Goal: Task Accomplishment & Management: Use online tool/utility

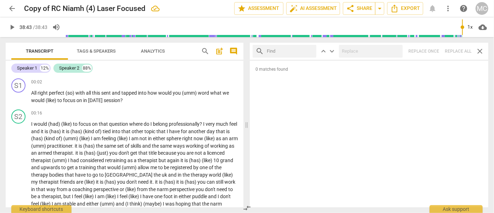
scroll to position [3207, 0]
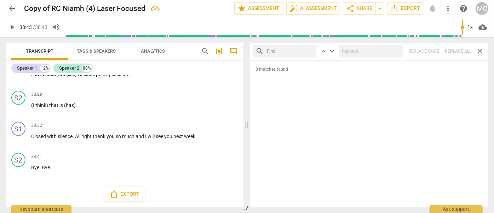
click at [15, 10] on span "arrow_back" at bounding box center [12, 8] width 8 height 8
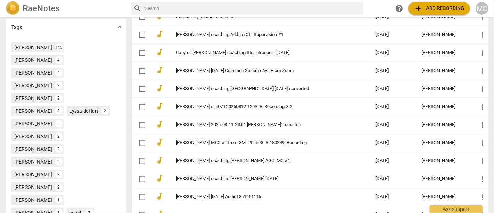
scroll to position [237, 0]
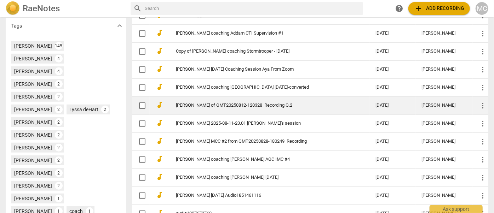
click at [218, 106] on link "[PERSON_NAME] of GMT20250812-120328_Recording G.2" at bounding box center [263, 105] width 174 height 5
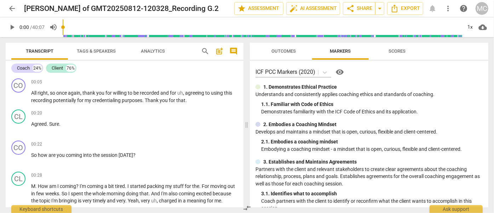
click at [204, 52] on span "search" at bounding box center [205, 51] width 8 height 8
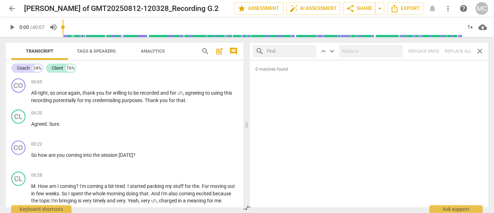
drag, startPoint x: 282, startPoint y: 14, endPoint x: 323, endPoint y: 76, distance: 73.6
click at [323, 76] on span "0 matches found" at bounding box center [369, 73] width 238 height 12
click at [275, 51] on input "text" at bounding box center [290, 51] width 47 height 11
type input "m"
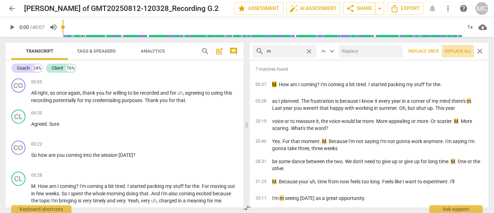
click at [457, 53] on span "Replace all" at bounding box center [458, 51] width 27 height 6
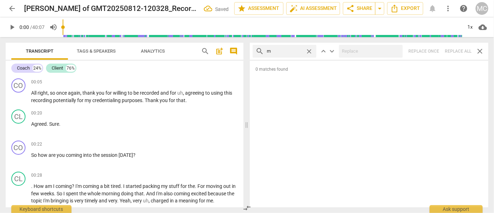
click at [308, 49] on span "close" at bounding box center [308, 51] width 7 height 7
click at [280, 49] on input "text" at bounding box center [290, 51] width 47 height 11
type input ","
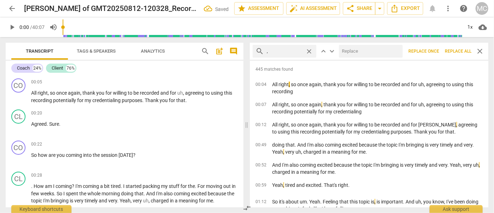
click at [454, 52] on span "Replace all" at bounding box center [458, 51] width 27 height 6
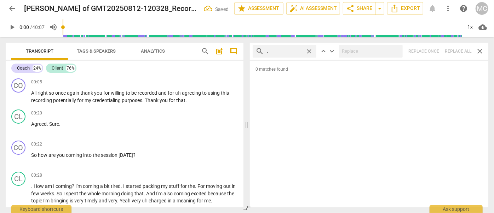
drag, startPoint x: 309, startPoint y: 50, endPoint x: 296, endPoint y: 51, distance: 13.5
click at [309, 51] on span "close" at bounding box center [308, 51] width 7 height 7
click at [287, 51] on input "text" at bounding box center [290, 51] width 47 height 11
type input ". like"
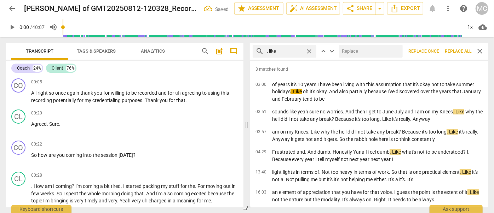
click at [356, 51] on input "text" at bounding box center [369, 51] width 61 height 11
type input "(like)"
click at [454, 51] on span "Replace all" at bounding box center [458, 51] width 27 height 6
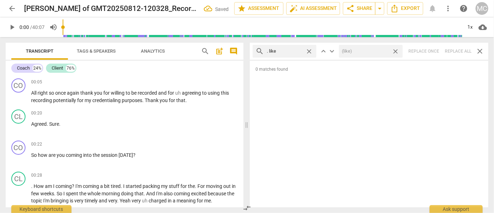
drag, startPoint x: 396, startPoint y: 51, endPoint x: 400, endPoint y: 51, distance: 3.6
click at [396, 51] on span "close" at bounding box center [395, 51] width 7 height 7
click at [310, 51] on span "close" at bounding box center [308, 51] width 7 height 7
click at [282, 52] on input "text" at bounding box center [290, 51] width 47 height 11
type input ". um"
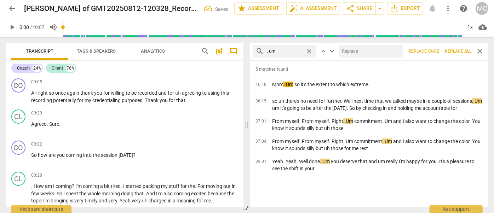
click at [347, 52] on input "text" at bounding box center [369, 51] width 61 height 11
type input "(umm)"
click at [454, 50] on span "Replace all" at bounding box center [458, 51] width 27 height 6
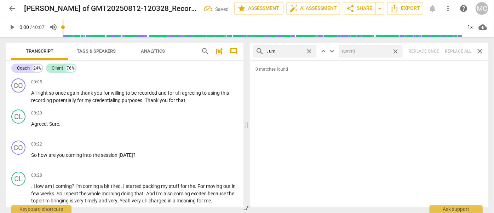
click at [396, 51] on span "close" at bounding box center [395, 51] width 7 height 7
click at [308, 49] on span "close" at bounding box center [308, 51] width 7 height 7
click at [291, 50] on input "text" at bounding box center [290, 51] width 47 height 11
type input ". uh"
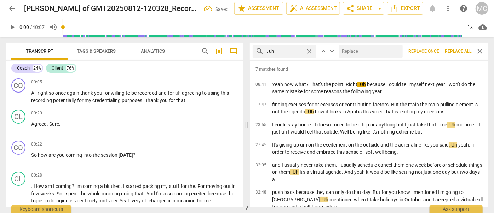
click at [351, 49] on input "text" at bounding box center [369, 51] width 61 height 11
type input "(uh)"
click at [458, 51] on span "Replace all" at bounding box center [458, 51] width 27 height 6
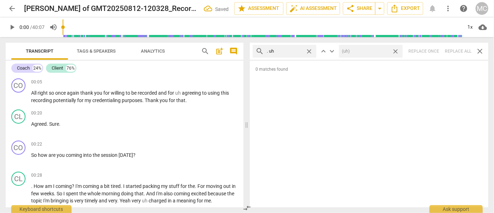
drag, startPoint x: 397, startPoint y: 50, endPoint x: 390, endPoint y: 50, distance: 7.1
click at [397, 50] on span "close" at bounding box center [395, 51] width 7 height 7
click at [310, 50] on span "close" at bounding box center [308, 51] width 7 height 7
click at [287, 50] on input "text" at bounding box center [290, 51] width 47 height 11
type input "um"
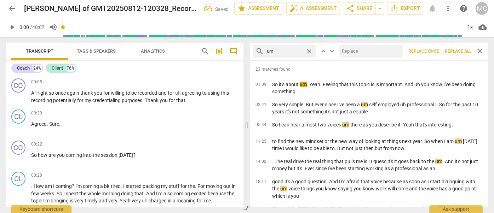
click at [348, 52] on input "text" at bounding box center [369, 51] width 61 height 11
type input "(umm)"
click at [455, 53] on span "Replace all" at bounding box center [458, 51] width 27 height 6
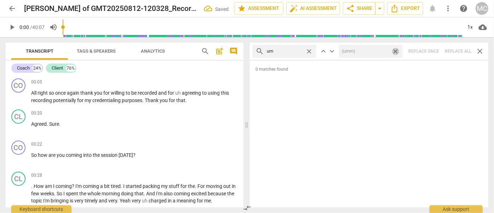
click at [395, 51] on span "close" at bounding box center [395, 51] width 7 height 7
drag, startPoint x: 311, startPoint y: 51, endPoint x: 307, endPoint y: 51, distance: 4.2
click at [311, 51] on span "close" at bounding box center [308, 51] width 7 height 7
click at [297, 50] on input "text" at bounding box center [290, 51] width 47 height 11
type input "uh"
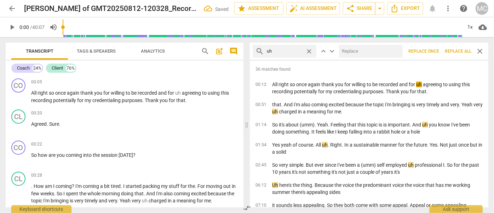
click at [359, 50] on input "text" at bounding box center [369, 51] width 61 height 11
type input "(uh)"
click at [457, 51] on span "Replace all" at bounding box center [458, 51] width 27 height 6
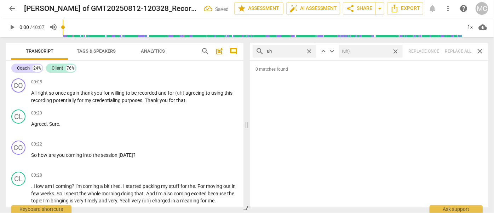
click at [397, 50] on span "close" at bounding box center [395, 51] width 7 height 7
click at [310, 51] on span "close" at bounding box center [308, 51] width 7 height 7
click at [292, 53] on input "text" at bounding box center [290, 51] width 47 height 11
type input "kind of"
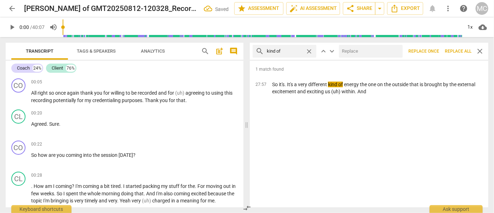
click at [350, 53] on input "text" at bounding box center [369, 51] width 61 height 11
type input "(kind of)"
click at [456, 51] on span "Replace all" at bounding box center [458, 51] width 27 height 6
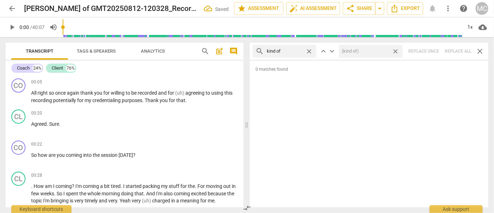
click at [395, 49] on span "close" at bounding box center [395, 51] width 7 height 7
click at [310, 50] on span "close" at bounding box center [308, 51] width 7 height 7
click at [289, 52] on input "text" at bounding box center [290, 51] width 47 height 11
type input "sort of"
click at [456, 52] on div "search sort of close keyboard_arrow_up keyboard_arrow_down Replace once Replace…" at bounding box center [369, 51] width 238 height 17
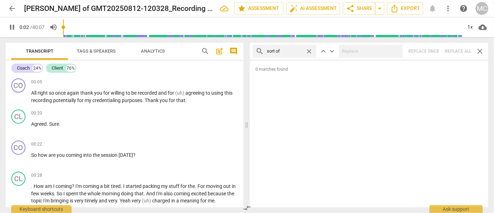
type input "3"
click at [309, 50] on span "close" at bounding box center [308, 51] width 7 height 7
click at [292, 50] on input "text" at bounding box center [290, 51] width 47 height 11
type input "4"
type input "and th"
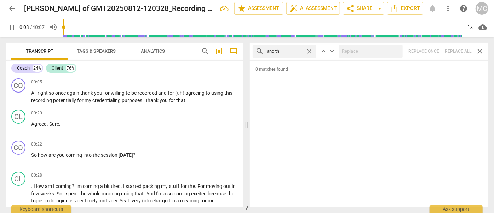
type input "4"
type input "and then"
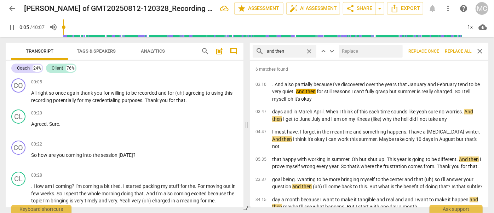
click at [347, 49] on input "text" at bounding box center [369, 51] width 61 height 11
type input "5"
type input "("
type input "6"
type input "(then"
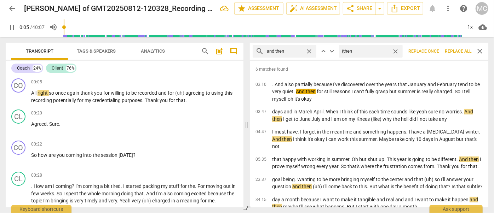
type input "6"
type input "(then)"
type input "7"
type input "(then)"
click at [457, 50] on span "Replace all" at bounding box center [458, 51] width 27 height 6
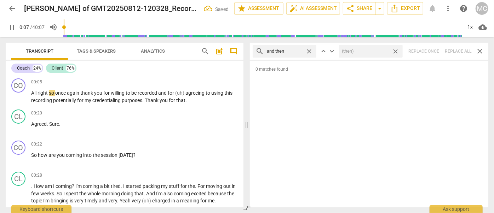
type input "8"
click at [395, 51] on span "close" at bounding box center [395, 51] width 7 height 7
type input "8"
click at [308, 50] on span "close" at bounding box center [308, 51] width 7 height 7
click at [296, 50] on input "text" at bounding box center [290, 51] width 47 height 11
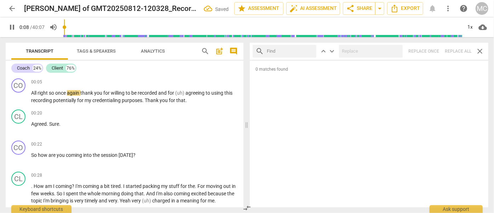
type input "9"
type input "like"
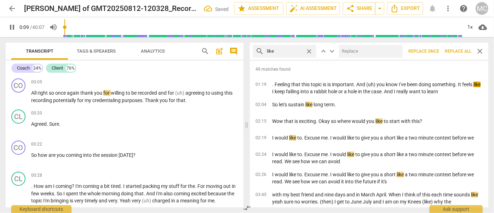
click at [367, 51] on input "text" at bounding box center [369, 51] width 61 height 11
type input "10"
type input "("
type input "11"
type input "(li"
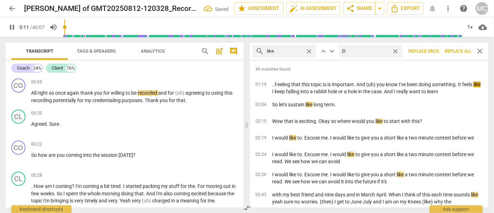
type input "12"
type input "(like"
type input "12"
type input "(like)"
type input "12"
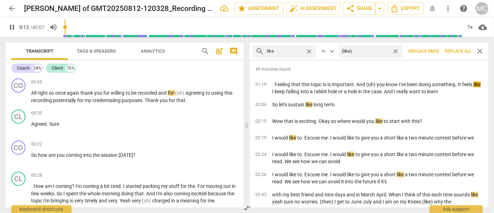
type input "(like)"
type input "13"
type input "(like)"
type input "13"
type input "(like)"
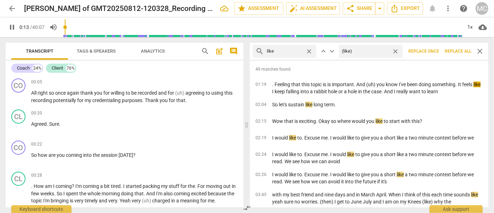
click at [461, 52] on span "Replace all" at bounding box center [458, 51] width 27 height 6
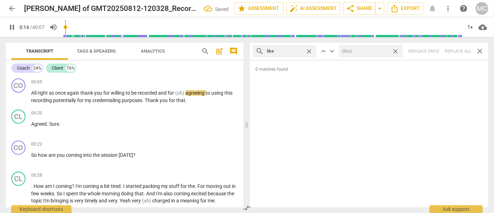
drag, startPoint x: 396, startPoint y: 50, endPoint x: 317, endPoint y: 54, distance: 79.4
click at [396, 50] on span "close" at bounding box center [395, 51] width 7 height 7
type input "14"
type input "15"
click at [310, 51] on span "close" at bounding box center [308, 51] width 7 height 7
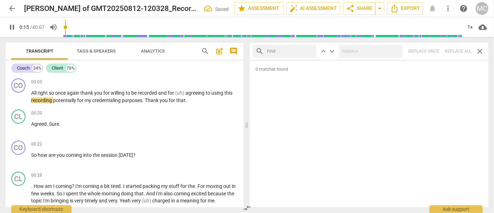
click at [289, 51] on input "text" at bounding box center [290, 51] width 47 height 11
type input "16"
type input "jus"
type input "16"
type input "just"
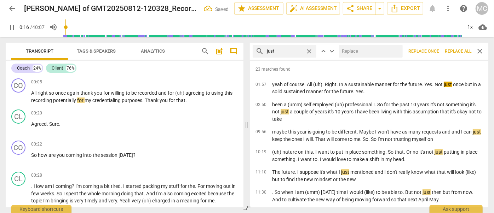
click at [352, 50] on input "text" at bounding box center [369, 51] width 61 height 11
type input "17"
type input "(jus"
type input "17"
type input "(just)"
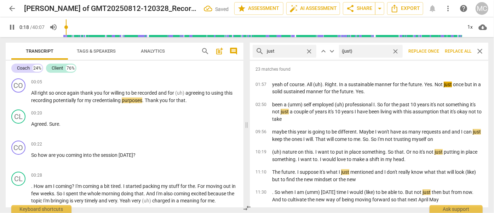
type input "19"
type input "(just)"
click at [455, 50] on span "Replace all" at bounding box center [458, 51] width 27 height 6
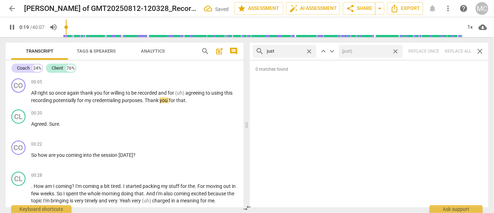
type input "20"
click at [395, 50] on span "close" at bounding box center [395, 51] width 7 height 7
type input "21"
click at [309, 50] on span "close" at bounding box center [308, 51] width 7 height 7
click at [288, 50] on input "text" at bounding box center [290, 51] width 47 height 11
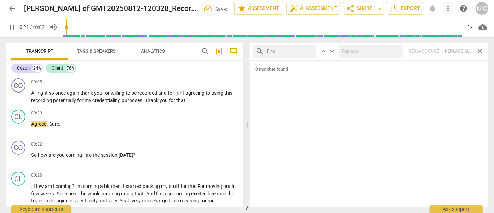
type input "21"
type input "you"
type input "22"
type input "you know"
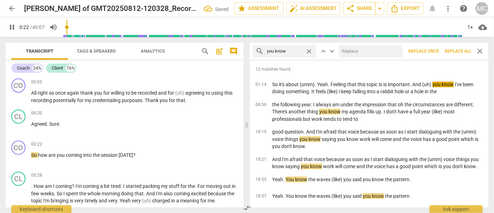
click at [360, 52] on input "text" at bounding box center [369, 51] width 61 height 11
type input "23"
type input "(y"
type input "23"
type input "(you kn"
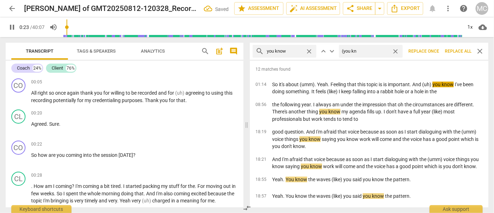
type input "23"
type input "(you know)"
type input "24"
type input "(you know)"
click at [459, 49] on span "Replace all" at bounding box center [458, 51] width 27 height 6
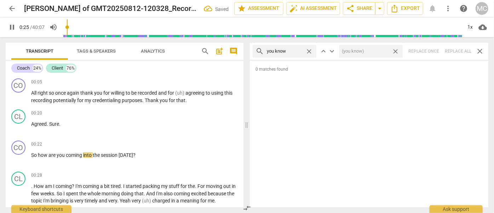
type input "26"
drag, startPoint x: 396, startPoint y: 51, endPoint x: 372, endPoint y: 52, distance: 24.1
click at [396, 51] on span "close" at bounding box center [395, 51] width 7 height 7
type input "26"
click at [310, 51] on span "close" at bounding box center [308, 51] width 7 height 7
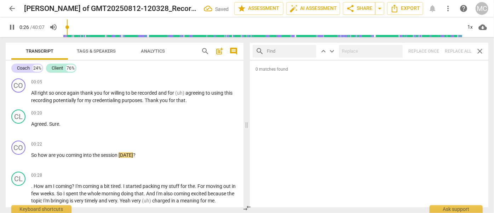
click at [291, 52] on input "text" at bounding box center [290, 51] width 47 height 11
type input "27"
type input "I gu"
type input "27"
type input "I guess"
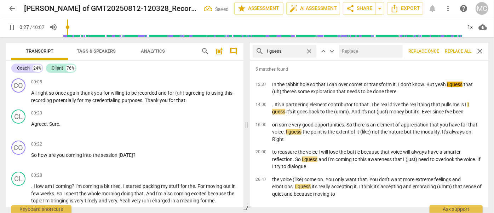
click at [369, 50] on input "text" at bounding box center [369, 51] width 61 height 11
type input "28"
type input "(I"
type input "28"
type input "(I gue"
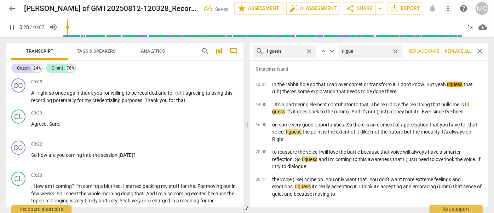
type input "28"
type input "(I guess)"
type input "30"
type input "(I guess)"
click at [452, 51] on span "Replace all" at bounding box center [458, 51] width 27 height 6
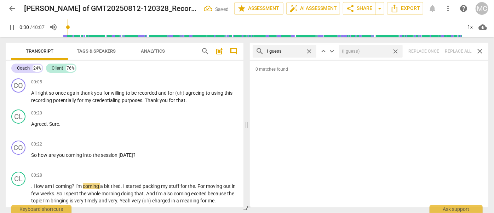
type input "31"
drag, startPoint x: 395, startPoint y: 52, endPoint x: 319, endPoint y: 55, distance: 75.8
click at [395, 52] on span "close" at bounding box center [395, 51] width 7 height 7
type input "31"
click at [309, 50] on span "close" at bounding box center [308, 51] width 7 height 7
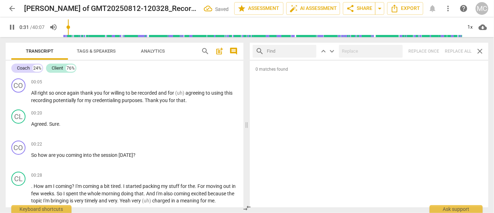
click at [286, 50] on input "text" at bounding box center [290, 51] width 47 height 11
type input "32"
type input "I"
type input "32"
type input "I mean"
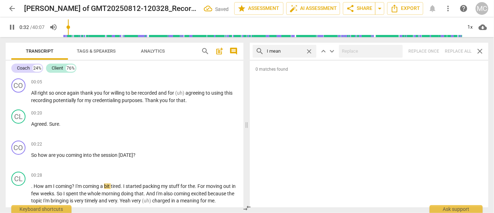
type input "33"
type input "I mean"
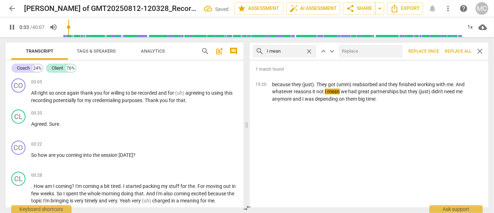
click at [362, 49] on input "text" at bounding box center [369, 51] width 61 height 11
type input "33"
type input "(I"
type input "34"
type input "(I mea"
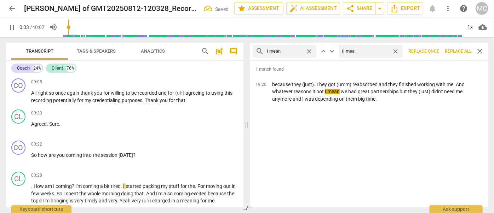
type input "34"
type input "(I mean)"
type input "35"
type input "(I mean)"
click at [452, 51] on span "Replace all" at bounding box center [458, 51] width 27 height 6
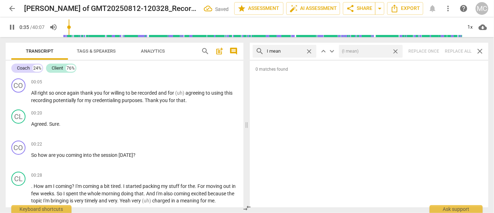
type input "36"
click at [395, 50] on span "close" at bounding box center [395, 51] width 7 height 7
type input "36"
click at [310, 51] on span "close" at bounding box center [308, 51] width 7 height 7
click at [290, 51] on input "text" at bounding box center [290, 51] width 47 height 11
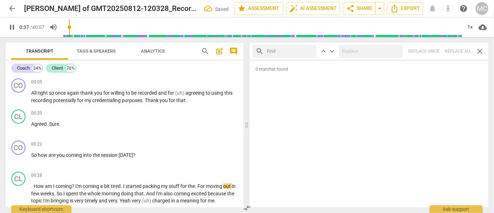
type input "38"
type input "you kn"
type input "38"
type input "you know"
type input "39"
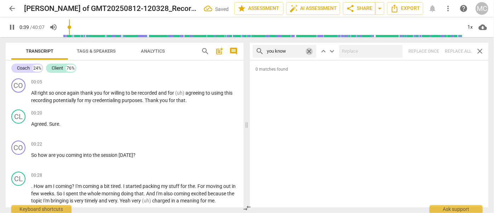
click at [308, 51] on span "close" at bounding box center [308, 51] width 7 height 7
click at [286, 53] on input "text" at bounding box center [290, 51] width 47 height 11
type input "40"
type input "o"
type input "40"
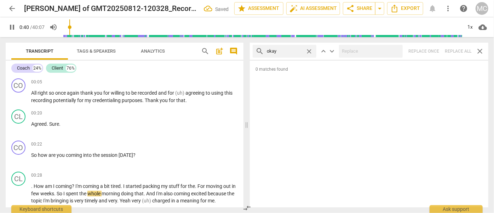
type input "okay"
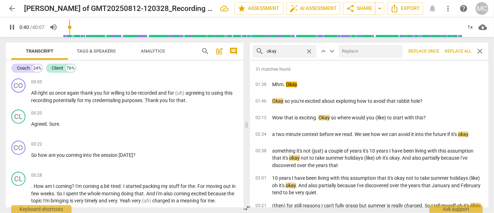
click at [353, 49] on input "text" at bounding box center [369, 51] width 61 height 11
type input "41"
type input "OK"
type input "42"
type input "OK"
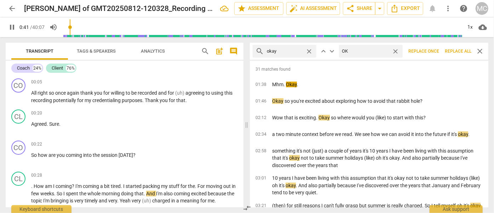
click at [458, 52] on span "Replace all" at bounding box center [458, 51] width 27 height 6
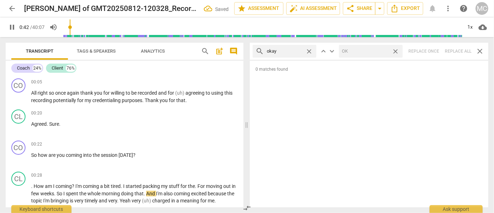
type input "42"
drag, startPoint x: 395, startPoint y: 51, endPoint x: 309, endPoint y: 48, distance: 86.0
click at [395, 51] on span "close" at bounding box center [395, 51] width 7 height 7
click at [309, 50] on span "close" at bounding box center [308, 51] width 7 height 7
type input "43"
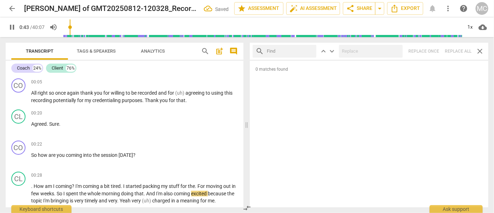
click at [288, 51] on input "text" at bounding box center [290, 51] width 47 height 11
type input "43"
type input "m"
type input "44"
type input "maybe"
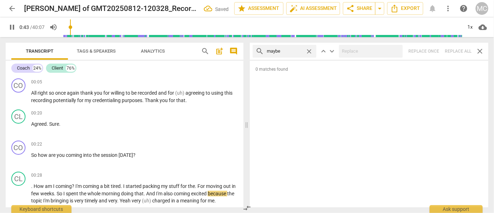
type input "44"
type input "maybe"
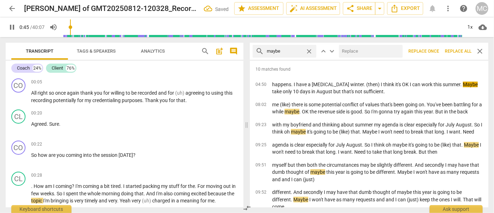
click at [349, 53] on input "text" at bounding box center [369, 51] width 61 height 11
type input "46"
type input "(may"
type input "46"
type input "(maybe)"
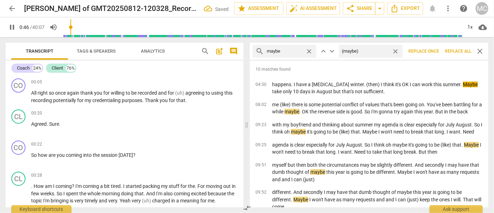
type input "47"
type input "(maybe)"
click at [452, 48] on span "Replace all" at bounding box center [458, 51] width 27 height 6
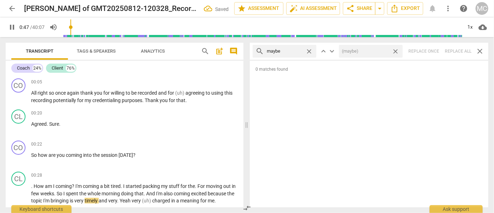
type input "48"
click at [396, 51] on span "close" at bounding box center [395, 51] width 7 height 7
type input "48"
click at [312, 51] on span "close" at bounding box center [308, 51] width 7 height 7
click at [294, 51] on input "text" at bounding box center [285, 51] width 36 height 11
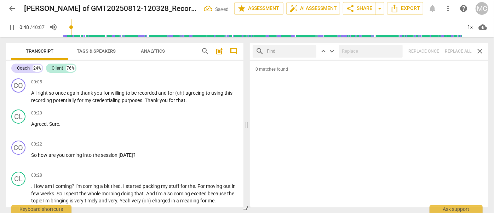
type input "49"
type input "perh"
type input "49"
type input "perhaps"
click at [459, 52] on div "search perhaps close keyboard_arrow_up keyboard_arrow_down Replace once Replace…" at bounding box center [369, 51] width 238 height 17
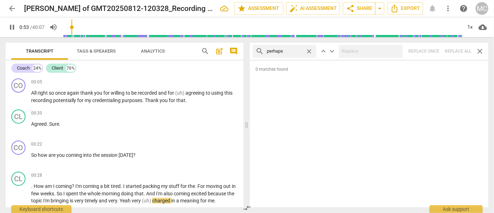
click at [308, 50] on span "close" at bounding box center [308, 51] width 7 height 7
type input "53"
click at [301, 50] on input "text" at bounding box center [290, 51] width 47 height 11
type input "54"
type input "akl"
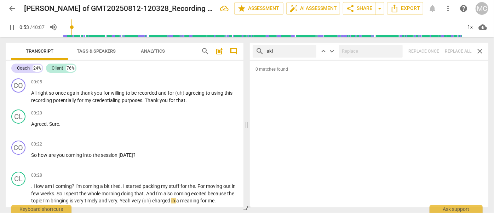
type input "54"
type input "akl"
type input "54"
type input "a"
type input "al"
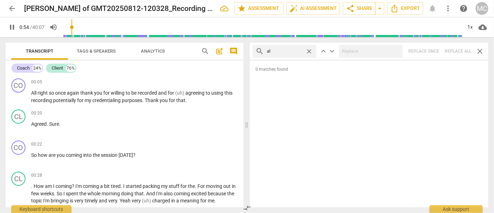
type input "55"
type input "almos"
type input "55"
type input "almost"
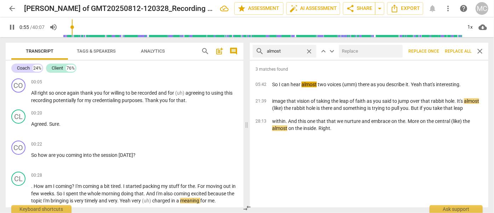
click at [356, 48] on input "text" at bounding box center [369, 51] width 61 height 11
type input "56"
type input "(almo"
type input "56"
type input "(almost)"
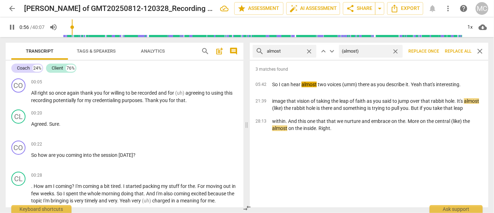
type input "57"
type input "(almost)"
click at [467, 52] on span "Replace all" at bounding box center [458, 51] width 27 height 6
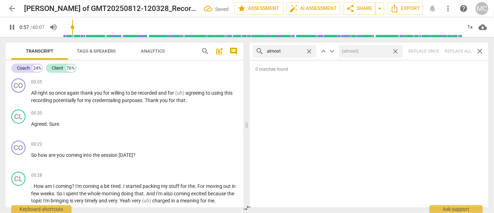
click at [456, 50] on div "search almost close keyboard_arrow_up keyboard_arrow_down (almost) close Replac…" at bounding box center [369, 51] width 238 height 17
click at [396, 49] on span "close" at bounding box center [395, 51] width 7 height 7
type input "58"
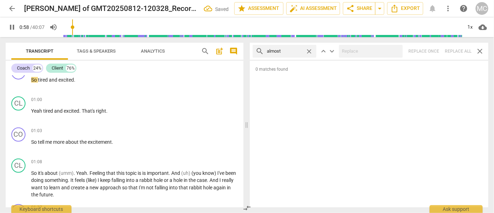
click at [309, 51] on span "close" at bounding box center [308, 51] width 7 height 7
type input "59"
click at [283, 52] on input "text" at bounding box center [290, 51] width 47 height 11
type input "59"
type input "I"
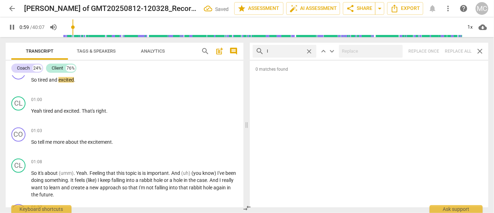
type input "60"
type input "I thin"
type input "60"
type input "I think"
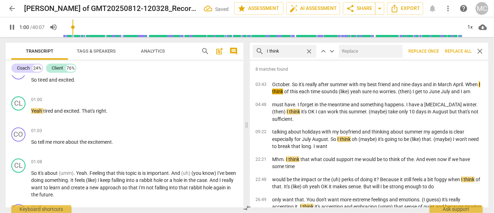
click at [361, 55] on input "text" at bounding box center [369, 51] width 61 height 11
type input "61"
type input "("
type input "61"
type input "(I th"
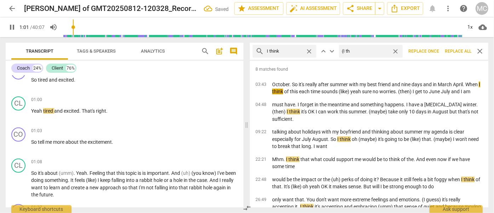
type input "61"
type input "(I think)"
type input "62"
type input "(I think)"
click at [459, 49] on span "Replace all" at bounding box center [458, 51] width 27 height 6
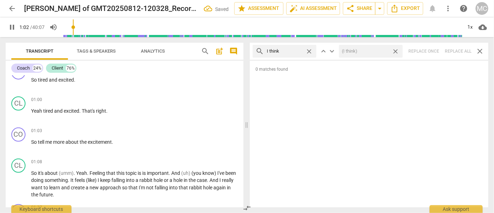
type input "63"
click at [396, 50] on span "close" at bounding box center [395, 51] width 7 height 7
click at [309, 50] on span "close" at bounding box center [308, 51] width 7 height 7
click at [295, 50] on input "text" at bounding box center [290, 51] width 47 height 11
click at [455, 50] on div "search basically close keyboard_arrow_up keyboard_arrow_down Replace once Repla…" at bounding box center [369, 51] width 238 height 17
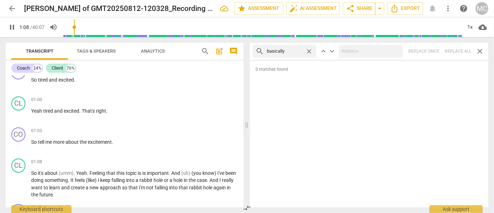
click at [309, 51] on span "close" at bounding box center [308, 51] width 7 height 7
click at [283, 51] on input "text" at bounding box center [290, 51] width 47 height 11
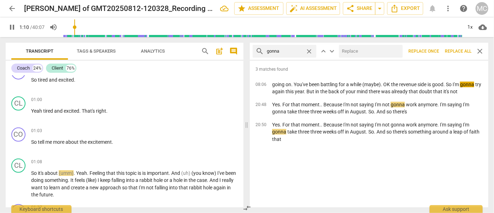
click at [351, 49] on input "text" at bounding box center [369, 51] width 61 height 11
click at [448, 50] on span "Replace all" at bounding box center [458, 51] width 27 height 6
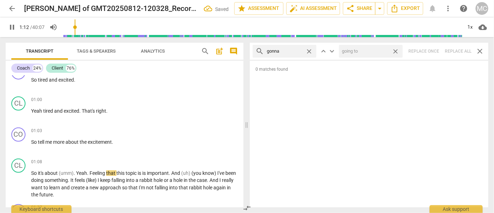
click at [395, 50] on span "close" at bounding box center [395, 51] width 7 height 7
click at [310, 50] on span "close" at bounding box center [308, 51] width 7 height 7
click at [296, 50] on input "text" at bounding box center [290, 51] width 47 height 11
click at [454, 50] on div "search wanna close keyboard_arrow_up keyboard_arrow_down Replace once Replace a…" at bounding box center [369, 51] width 238 height 17
drag, startPoint x: 309, startPoint y: 49, endPoint x: 302, endPoint y: 50, distance: 6.7
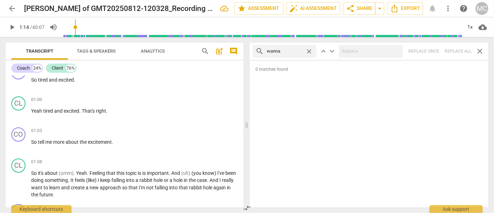
click at [309, 49] on span "close" at bounding box center [308, 51] width 7 height 7
click at [287, 50] on input "text" at bounding box center [290, 51] width 47 height 11
click at [452, 51] on div "search gotcha close keyboard_arrow_up keyboard_arrow_down Replace once Replace …" at bounding box center [369, 51] width 238 height 17
click at [309, 50] on span "close" at bounding box center [308, 51] width 7 height 7
click at [287, 52] on input "text" at bounding box center [290, 51] width 47 height 11
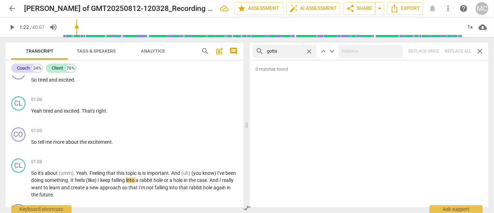
click at [459, 49] on div "search gotta close keyboard_arrow_up keyboard_arrow_down Replace once Replace a…" at bounding box center [369, 51] width 238 height 17
click at [309, 50] on span "close" at bounding box center [308, 51] width 7 height 7
click at [296, 51] on input "text" at bounding box center [290, 51] width 47 height 11
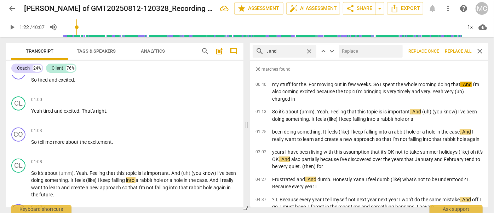
click at [381, 53] on input "text" at bounding box center [369, 51] width 61 height 11
drag, startPoint x: 455, startPoint y: 51, endPoint x: 397, endPoint y: 51, distance: 57.7
click at [455, 51] on span "Replace all" at bounding box center [458, 51] width 27 height 6
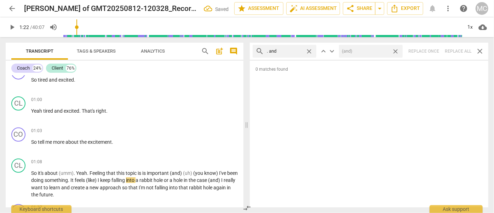
drag, startPoint x: 397, startPoint y: 51, endPoint x: 386, endPoint y: 52, distance: 10.6
click at [397, 51] on span "close" at bounding box center [395, 51] width 7 height 7
click at [311, 50] on span "close" at bounding box center [308, 51] width 7 height 7
click at [291, 51] on input "text" at bounding box center [290, 51] width 47 height 11
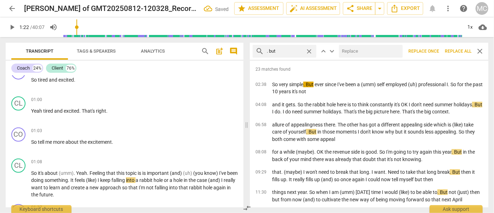
click at [357, 51] on input "text" at bounding box center [369, 51] width 61 height 11
click at [457, 54] on span "Replace all" at bounding box center [458, 51] width 27 height 6
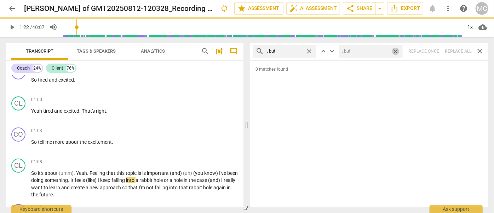
click at [397, 50] on span "close" at bounding box center [395, 51] width 7 height 7
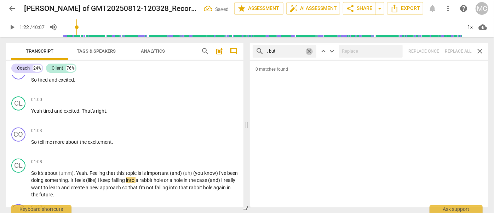
drag, startPoint x: 309, startPoint y: 50, endPoint x: 302, endPoint y: 50, distance: 6.7
click at [309, 50] on span "close" at bounding box center [308, 51] width 7 height 7
click at [294, 50] on input "text" at bounding box center [290, 51] width 47 height 11
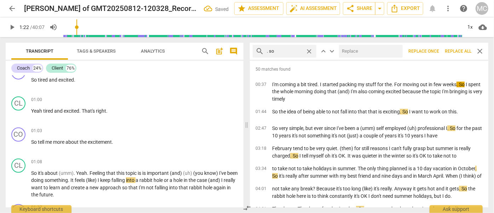
click at [366, 50] on input "text" at bounding box center [369, 51] width 61 height 11
drag, startPoint x: 459, startPoint y: 52, endPoint x: 399, endPoint y: 49, distance: 59.9
click at [459, 52] on span "Replace all" at bounding box center [458, 51] width 27 height 6
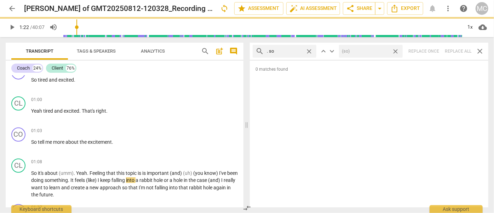
scroll to position [152, 0]
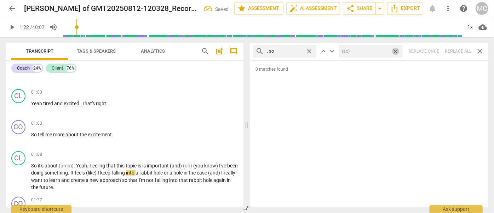
click at [396, 50] on span "close" at bounding box center [395, 51] width 7 height 7
click at [310, 51] on span "close" at bounding box center [308, 51] width 7 height 7
click at [283, 51] on input "text" at bounding box center [290, 51] width 47 height 11
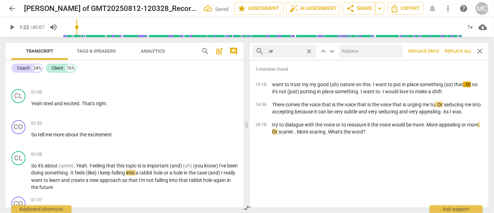
click at [354, 52] on input "text" at bounding box center [369, 51] width 61 height 11
click at [456, 51] on span "Replace all" at bounding box center [458, 51] width 27 height 6
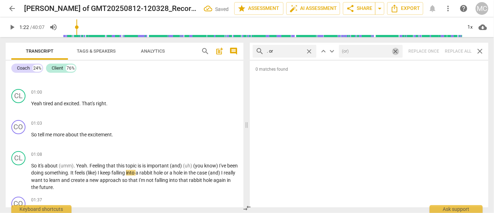
drag, startPoint x: 396, startPoint y: 50, endPoint x: 304, endPoint y: 46, distance: 92.4
click at [396, 50] on span "close" at bounding box center [395, 51] width 7 height 7
click at [311, 51] on span "close" at bounding box center [308, 51] width 7 height 7
click at [296, 51] on input "text" at bounding box center [290, 51] width 47 height 11
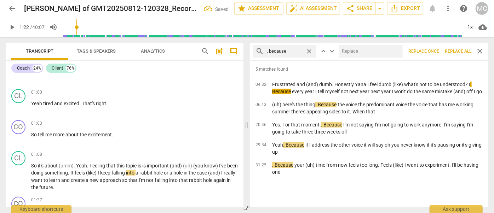
click at [354, 55] on input "text" at bounding box center [369, 51] width 61 height 11
click at [461, 49] on span "Replace all" at bounding box center [458, 51] width 27 height 6
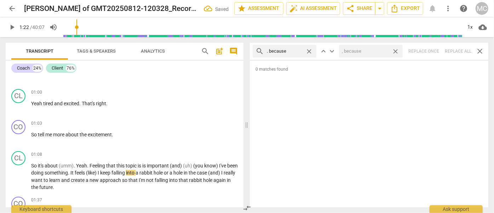
drag, startPoint x: 396, startPoint y: 50, endPoint x: 350, endPoint y: 49, distance: 46.0
click at [396, 50] on span "close" at bounding box center [395, 51] width 7 height 7
click at [309, 50] on span "close" at bounding box center [308, 51] width 7 height 7
click at [293, 50] on input "text" at bounding box center [290, 51] width 47 height 11
drag, startPoint x: 455, startPoint y: 48, endPoint x: 444, endPoint y: 48, distance: 10.6
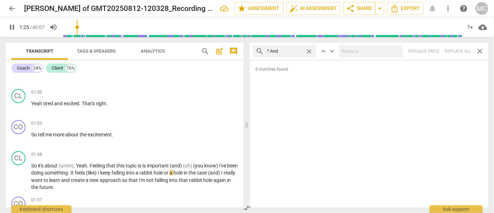
click at [455, 48] on div "search ? And close keyboard_arrow_up keyboard_arrow_down Replace once Replace a…" at bounding box center [369, 51] width 238 height 17
click at [309, 49] on span "close" at bounding box center [308, 51] width 7 height 7
click at [289, 51] on input "text" at bounding box center [290, 51] width 47 height 11
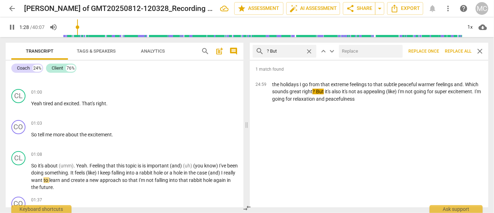
click at [359, 47] on input "text" at bounding box center [369, 51] width 61 height 11
click at [460, 49] on span "Replace all" at bounding box center [458, 51] width 27 height 6
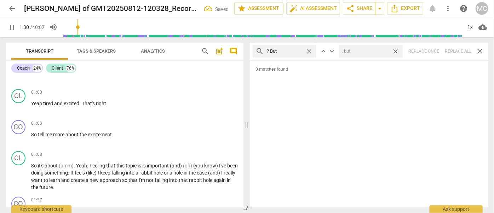
click at [394, 51] on span "close" at bounding box center [395, 51] width 7 height 7
drag, startPoint x: 311, startPoint y: 50, endPoint x: 307, endPoint y: 50, distance: 3.9
click at [311, 50] on span "close" at bounding box center [308, 51] width 7 height 7
click at [286, 51] on input "text" at bounding box center [290, 51] width 47 height 11
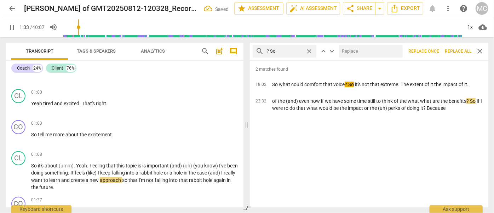
click at [345, 52] on input "text" at bounding box center [369, 51] width 61 height 11
click at [459, 51] on span "Replace all" at bounding box center [458, 51] width 27 height 6
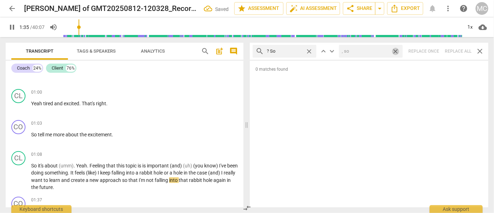
click at [394, 50] on span "close" at bounding box center [395, 51] width 7 height 7
drag, startPoint x: 309, startPoint y: 50, endPoint x: 304, endPoint y: 50, distance: 4.2
click at [309, 50] on span "close" at bounding box center [308, 51] width 7 height 7
click at [289, 51] on input "text" at bounding box center [290, 51] width 47 height 11
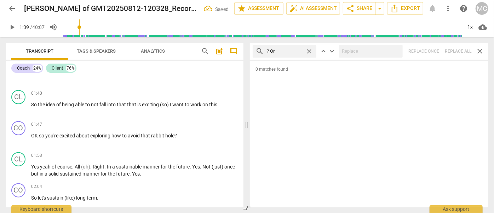
click at [452, 48] on div "search ? Or close keyboard_arrow_up keyboard_arrow_down Replace once Replace al…" at bounding box center [369, 51] width 238 height 17
click at [309, 49] on span "close" at bounding box center [308, 51] width 7 height 7
click at [281, 52] on input "text" at bounding box center [290, 51] width 47 height 11
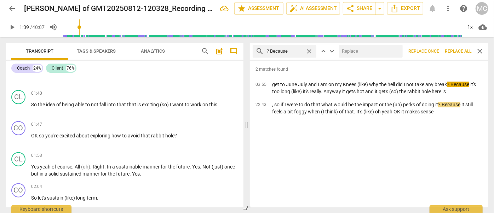
click at [351, 48] on input "text" at bounding box center [369, 51] width 61 height 11
click at [454, 49] on span "Replace all" at bounding box center [458, 51] width 27 height 6
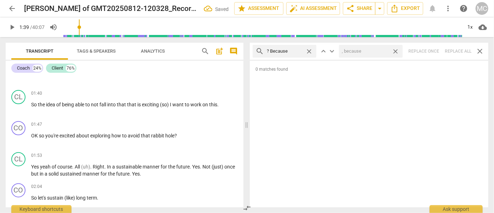
click at [395, 49] on span "close" at bounding box center [395, 51] width 7 height 7
click at [308, 50] on span "close" at bounding box center [308, 51] width 7 height 7
click at [282, 51] on input "text" at bounding box center [290, 51] width 47 height 11
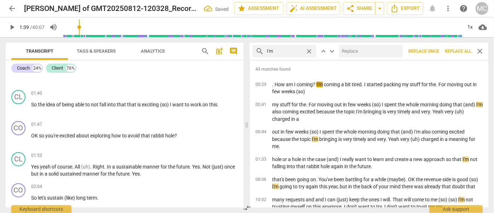
click at [361, 54] on input "text" at bounding box center [369, 51] width 61 height 11
click at [453, 48] on span "Replace all" at bounding box center [458, 51] width 27 height 6
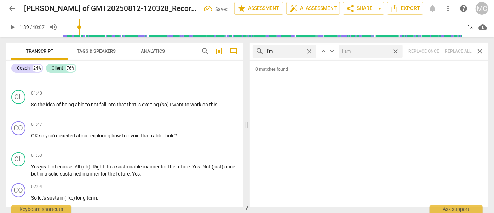
drag, startPoint x: 397, startPoint y: 51, endPoint x: 329, endPoint y: 49, distance: 68.0
click at [397, 51] on span "close" at bounding box center [395, 51] width 7 height 7
drag, startPoint x: 309, startPoint y: 50, endPoint x: 298, endPoint y: 50, distance: 11.7
click at [309, 50] on span "close" at bounding box center [308, 51] width 7 height 7
click at [271, 51] on input "text" at bounding box center [290, 51] width 47 height 11
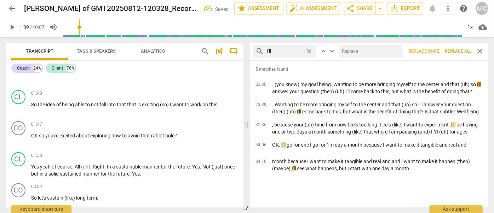
click at [354, 49] on input "text" at bounding box center [369, 51] width 61 height 11
click at [453, 51] on span "Replace all" at bounding box center [458, 51] width 27 height 6
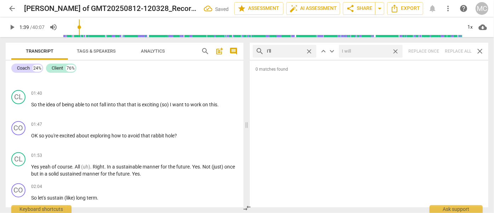
drag, startPoint x: 395, startPoint y: 50, endPoint x: 345, endPoint y: 58, distance: 51.0
click at [396, 50] on span "close" at bounding box center [395, 51] width 7 height 7
click at [309, 50] on span "close" at bounding box center [308, 51] width 7 height 7
click at [296, 51] on input "text" at bounding box center [290, 51] width 47 height 11
click at [456, 51] on div "search you'll close keyboard_arrow_up keyboard_arrow_down Replace once Replace …" at bounding box center [369, 51] width 238 height 17
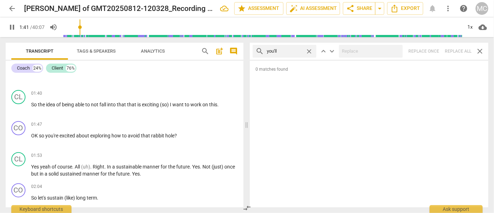
click at [309, 50] on span "close" at bounding box center [308, 51] width 7 height 7
click at [290, 52] on input "text" at bounding box center [290, 51] width 47 height 11
click at [451, 49] on div "search he'll close keyboard_arrow_up keyboard_arrow_down Replace once Replace a…" at bounding box center [369, 51] width 238 height 17
drag, startPoint x: 309, startPoint y: 51, endPoint x: 302, endPoint y: 51, distance: 7.1
click at [309, 51] on span "close" at bounding box center [308, 51] width 7 height 7
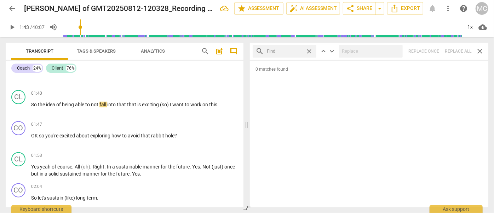
click at [302, 51] on input "text" at bounding box center [285, 51] width 36 height 11
click at [460, 50] on div "search she'll close keyboard_arrow_up keyboard_arrow_down Replace once Replace …" at bounding box center [369, 51] width 238 height 17
click at [310, 50] on span "close" at bounding box center [308, 51] width 7 height 7
click at [299, 50] on input "text" at bounding box center [290, 51] width 47 height 11
click at [453, 51] on div "search it'll close keyboard_arrow_up keyboard_arrow_down Replace once Replace a…" at bounding box center [369, 51] width 238 height 17
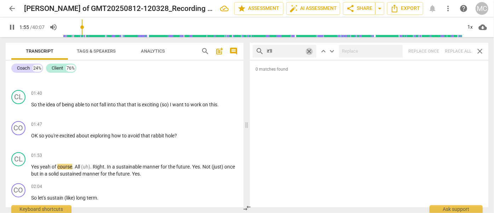
click at [310, 51] on span "close" at bounding box center [308, 51] width 7 height 7
click at [292, 52] on input "text" at bounding box center [290, 51] width 47 height 11
click at [460, 49] on div "search we'll close keyboard_arrow_up keyboard_arrow_down Replace once Replace a…" at bounding box center [369, 51] width 238 height 17
click at [309, 51] on span "close" at bounding box center [308, 51] width 7 height 7
click at [297, 50] on input "text" at bounding box center [290, 51] width 47 height 11
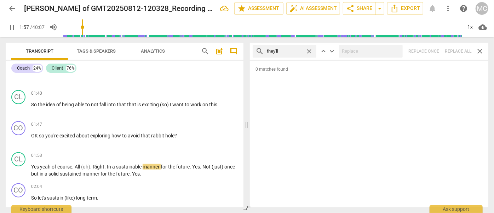
click at [448, 51] on div "search they'll close keyboard_arrow_up keyboard_arrow_down Replace once Replace…" at bounding box center [369, 51] width 238 height 17
click at [310, 51] on span "close" at bounding box center [308, 51] width 7 height 7
click at [280, 52] on input "text" at bounding box center [290, 51] width 47 height 11
click at [452, 47] on div "search there'll close keyboard_arrow_up keyboard_arrow_down Replace once Replac…" at bounding box center [369, 51] width 238 height 17
click at [310, 49] on span "close" at bounding box center [308, 51] width 7 height 7
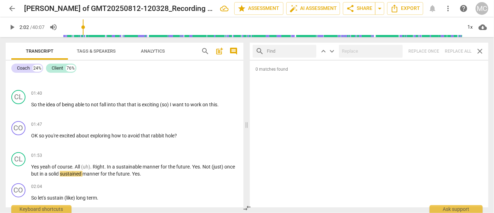
click at [293, 50] on input "text" at bounding box center [290, 51] width 47 height 11
click at [456, 48] on div "search that'll close keyboard_arrow_up keyboard_arrow_down Replace once Replace…" at bounding box center [369, 51] width 238 height 17
click at [311, 50] on span "close" at bounding box center [308, 51] width 7 height 7
click at [287, 52] on input "text" at bounding box center [290, 51] width 47 height 11
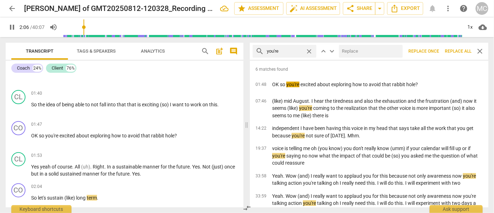
click at [378, 52] on input "text" at bounding box center [369, 51] width 61 height 11
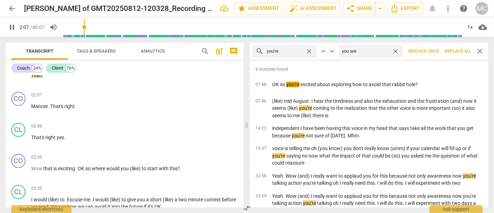
click at [455, 49] on span "Replace all" at bounding box center [458, 51] width 27 height 6
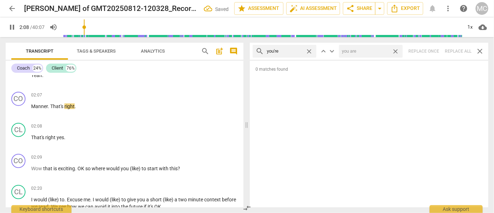
click at [395, 50] on span "close" at bounding box center [395, 51] width 7 height 7
click at [309, 51] on span "close" at bounding box center [308, 51] width 7 height 7
drag, startPoint x: 285, startPoint y: 51, endPoint x: 280, endPoint y: 58, distance: 8.4
click at [285, 51] on input "text" at bounding box center [290, 51] width 47 height 11
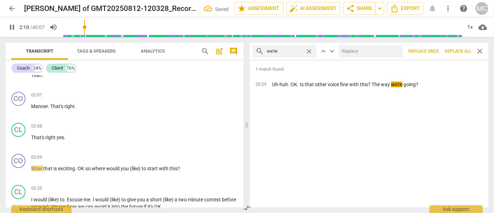
click at [382, 52] on input "text" at bounding box center [369, 51] width 61 height 11
click at [456, 49] on span "Replace all" at bounding box center [458, 51] width 27 height 6
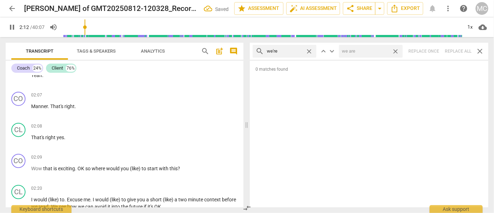
click at [396, 49] on span "close" at bounding box center [395, 51] width 7 height 7
drag, startPoint x: 309, startPoint y: 50, endPoint x: 302, endPoint y: 51, distance: 6.9
click at [309, 50] on span "close" at bounding box center [308, 51] width 7 height 7
click at [291, 53] on input "text" at bounding box center [290, 51] width 47 height 11
click at [454, 49] on div "search they're close keyboard_arrow_up keyboard_arrow_down Replace once Replace…" at bounding box center [369, 51] width 238 height 17
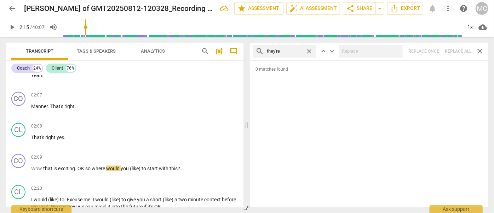
click at [308, 51] on span "close" at bounding box center [308, 51] width 7 height 7
click at [295, 52] on input "text" at bounding box center [290, 51] width 47 height 11
click at [455, 50] on div "search aren't close keyboard_arrow_up keyboard_arrow_down Replace once Replace …" at bounding box center [369, 51] width 238 height 17
click at [310, 50] on span "close" at bounding box center [308, 51] width 7 height 7
click at [300, 49] on input "text" at bounding box center [290, 51] width 47 height 11
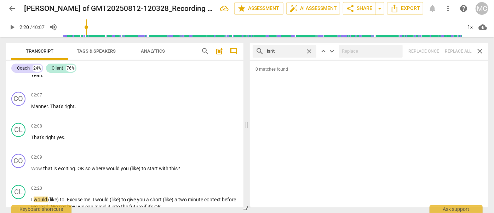
click at [456, 49] on div "search isn't close keyboard_arrow_up keyboard_arrow_down Replace once Replace a…" at bounding box center [369, 51] width 238 height 17
click at [309, 49] on span "close" at bounding box center [308, 51] width 7 height 7
click at [283, 54] on input "text" at bounding box center [290, 51] width 47 height 11
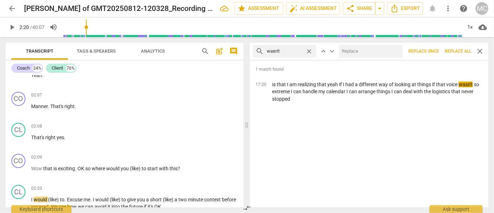
click at [345, 50] on input "text" at bounding box center [369, 51] width 61 height 11
click at [456, 49] on span "Replace all" at bounding box center [458, 51] width 27 height 6
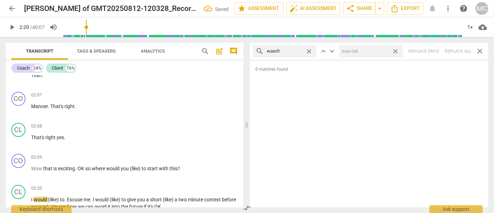
click at [396, 49] on span "close" at bounding box center [395, 51] width 7 height 7
click at [311, 50] on span "close" at bounding box center [308, 51] width 7 height 7
click at [304, 51] on input "text" at bounding box center [290, 51] width 47 height 11
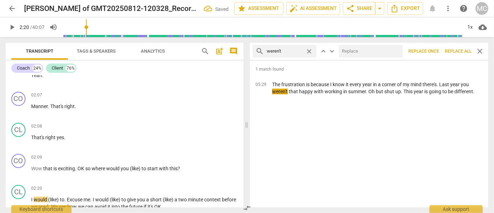
click at [354, 51] on input "text" at bounding box center [369, 51] width 61 height 11
click at [457, 50] on span "Replace all" at bounding box center [458, 51] width 27 height 6
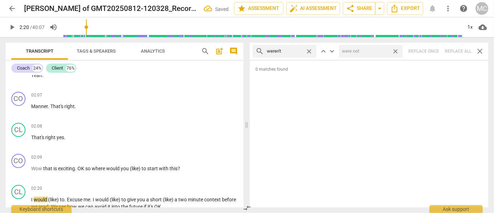
click at [396, 51] on span "close" at bounding box center [395, 51] width 7 height 7
click at [309, 51] on span "close" at bounding box center [308, 51] width 7 height 7
drag, startPoint x: 290, startPoint y: 49, endPoint x: 288, endPoint y: 56, distance: 7.5
click at [290, 49] on input "text" at bounding box center [290, 51] width 47 height 11
click at [456, 51] on div "search haven't close keyboard_arrow_up keyboard_arrow_down Replace once Replace…" at bounding box center [369, 51] width 238 height 17
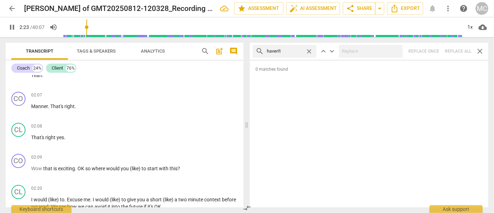
click at [310, 50] on span "close" at bounding box center [308, 51] width 7 height 7
click at [300, 50] on input "text" at bounding box center [290, 51] width 47 height 11
click at [453, 50] on div "search hasn't close keyboard_arrow_up keyboard_arrow_down Replace once Replace …" at bounding box center [369, 51] width 238 height 17
click at [309, 50] on span "close" at bounding box center [308, 51] width 7 height 7
click at [289, 49] on input "text" at bounding box center [290, 51] width 47 height 11
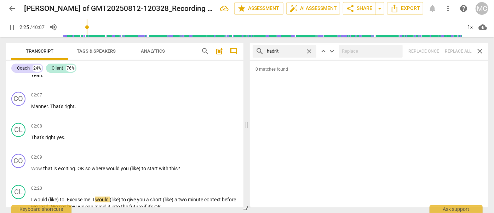
click at [454, 52] on div "search hadn't close keyboard_arrow_up keyboard_arrow_down Replace once Replace …" at bounding box center [369, 51] width 238 height 17
click at [309, 50] on span "close" at bounding box center [308, 51] width 7 height 7
click at [289, 51] on input "text" at bounding box center [290, 51] width 47 height 11
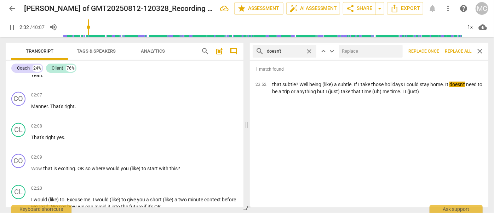
click at [372, 44] on div "search doesn't close keyboard_arrow_up keyboard_arrow_down Replace once Replace…" at bounding box center [369, 51] width 238 height 17
click at [369, 50] on input "text" at bounding box center [369, 51] width 61 height 11
click at [453, 50] on span "Replace all" at bounding box center [458, 51] width 27 height 6
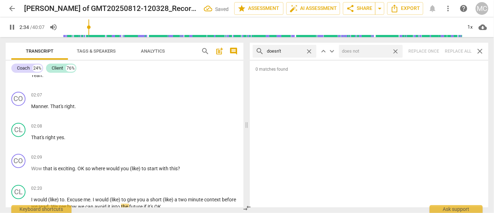
drag, startPoint x: 397, startPoint y: 50, endPoint x: 392, endPoint y: 51, distance: 4.7
click at [397, 50] on span "close" at bounding box center [395, 51] width 7 height 7
click at [309, 51] on span "close" at bounding box center [308, 51] width 7 height 7
click at [288, 51] on input "text" at bounding box center [290, 51] width 47 height 11
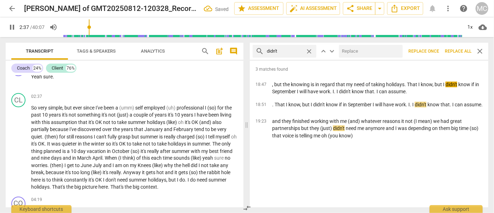
click at [374, 45] on div at bounding box center [371, 51] width 64 height 13
click at [370, 51] on input "text" at bounding box center [369, 51] width 61 height 11
click at [460, 48] on button "Replace all" at bounding box center [458, 51] width 32 height 13
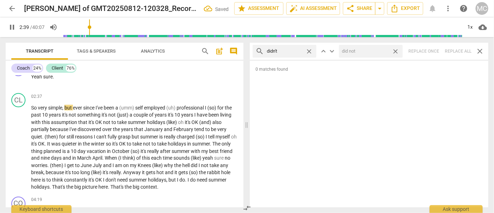
click at [398, 51] on span "close" at bounding box center [395, 51] width 7 height 7
click at [311, 49] on span "close" at bounding box center [308, 51] width 7 height 7
click at [290, 51] on input "text" at bounding box center [290, 51] width 47 height 11
click at [454, 49] on div "search wouldn't close keyboard_arrow_up keyboard_arrow_down Replace once Replac…" at bounding box center [369, 51] width 238 height 17
click at [311, 50] on span "close" at bounding box center [308, 51] width 7 height 7
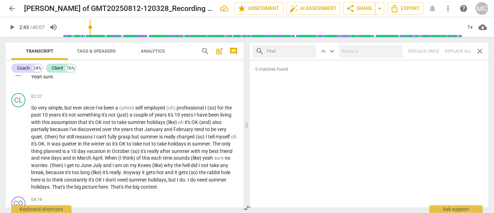
click at [297, 52] on input "text" at bounding box center [290, 51] width 47 height 11
click at [456, 49] on div "search shouldn't close keyboard_arrow_up keyboard_arrow_down Replace once Repla…" at bounding box center [369, 51] width 238 height 17
click at [309, 50] on span "close" at bounding box center [308, 51] width 7 height 7
click at [295, 51] on input "text" at bounding box center [290, 51] width 47 height 11
click at [453, 49] on div "search couldn't close keyboard_arrow_up keyboard_arrow_down Replace once Replac…" at bounding box center [369, 51] width 238 height 17
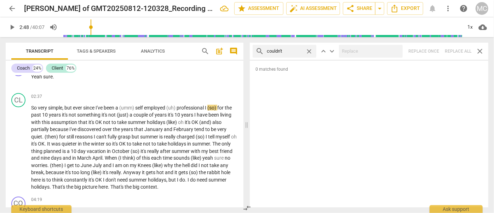
drag, startPoint x: 309, startPoint y: 51, endPoint x: 296, endPoint y: 51, distance: 13.1
click at [309, 51] on span "close" at bounding box center [308, 51] width 7 height 7
click at [288, 50] on input "text" at bounding box center [290, 51] width 47 height 11
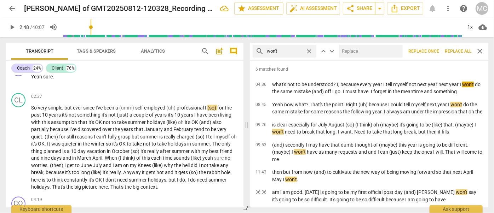
click at [365, 54] on input "text" at bounding box center [369, 51] width 61 height 11
click at [457, 47] on button "Replace all" at bounding box center [458, 51] width 32 height 13
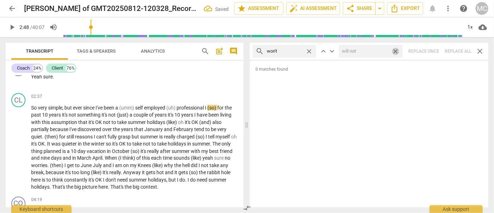
click at [396, 51] on span "close" at bounding box center [395, 51] width 7 height 7
click at [311, 52] on span "close" at bounding box center [308, 51] width 7 height 7
click at [283, 52] on input "text" at bounding box center [290, 51] width 47 height 11
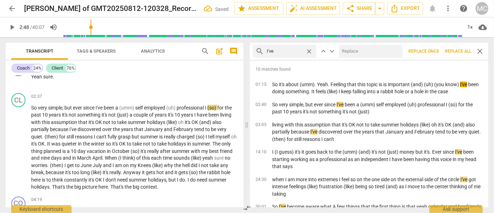
click at [369, 56] on input "text" at bounding box center [369, 51] width 61 height 11
drag, startPoint x: 452, startPoint y: 48, endPoint x: 393, endPoint y: 50, distance: 59.1
click at [452, 48] on span "Replace all" at bounding box center [458, 51] width 27 height 6
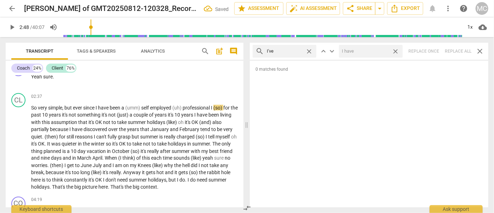
click at [396, 50] on span "close" at bounding box center [395, 51] width 7 height 7
click at [309, 51] on span "close" at bounding box center [308, 51] width 7 height 7
click at [295, 51] on input "text" at bounding box center [285, 51] width 36 height 11
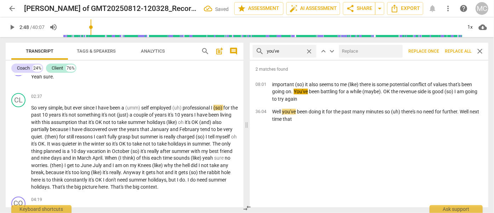
click at [374, 56] on input "text" at bounding box center [369, 51] width 61 height 11
click at [455, 48] on span "Replace all" at bounding box center [458, 51] width 27 height 6
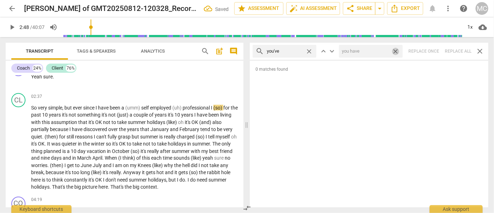
click at [397, 49] on span "close" at bounding box center [395, 51] width 7 height 7
click at [309, 50] on span "close" at bounding box center [308, 51] width 7 height 7
click at [288, 54] on input "text" at bounding box center [290, 51] width 47 height 11
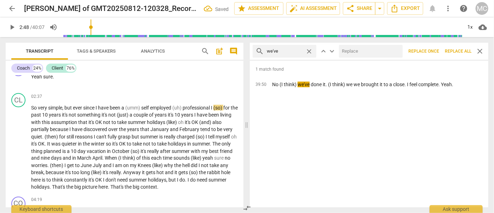
click at [353, 50] on input "text" at bounding box center [369, 51] width 61 height 11
click at [454, 51] on span "Replace all" at bounding box center [458, 51] width 27 height 6
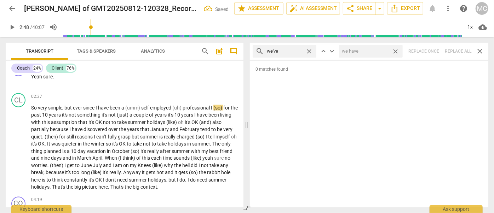
click at [394, 51] on span "close" at bounding box center [395, 51] width 7 height 7
click at [309, 50] on span "close" at bounding box center [308, 51] width 7 height 7
click at [276, 52] on input "text" at bounding box center [290, 51] width 47 height 11
click at [454, 51] on div "search they've close keyboard_arrow_up keyboard_arrow_down Replace once Replace…" at bounding box center [369, 51] width 238 height 17
click at [307, 51] on span "close" at bounding box center [308, 51] width 7 height 7
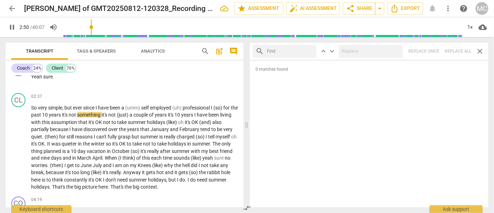
click at [286, 52] on input "text" at bounding box center [290, 51] width 47 height 11
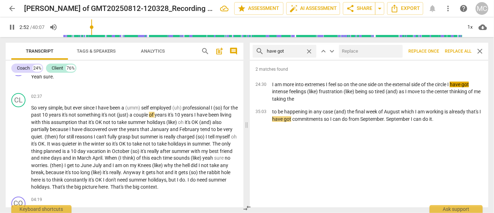
click at [367, 53] on input "text" at bounding box center [369, 51] width 61 height 11
click at [459, 47] on button "Replace all" at bounding box center [458, 51] width 32 height 13
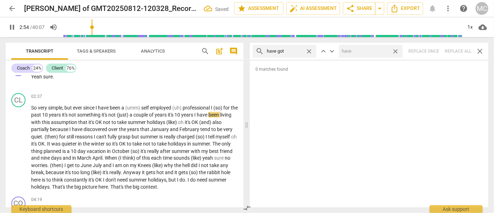
drag, startPoint x: 394, startPoint y: 51, endPoint x: 384, endPoint y: 52, distance: 10.3
click at [394, 51] on span "close" at bounding box center [395, 51] width 7 height 7
click at [310, 50] on span "close" at bounding box center [308, 51] width 7 height 7
click at [298, 51] on input "text" at bounding box center [290, 51] width 47 height 11
click at [451, 50] on div "search he's close keyboard_arrow_up keyboard_arrow_down Replace once Replace al…" at bounding box center [369, 51] width 238 height 17
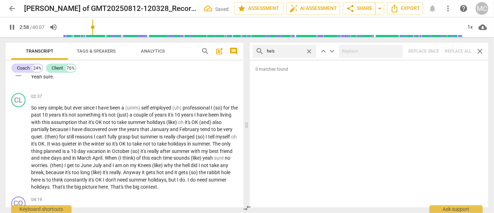
click at [310, 49] on span "close" at bounding box center [308, 51] width 7 height 7
click at [299, 50] on input "text" at bounding box center [290, 51] width 47 height 11
click at [455, 48] on div "search she's close keyboard_arrow_up keyboard_arrow_down Replace once Replace a…" at bounding box center [369, 51] width 238 height 17
drag, startPoint x: 308, startPoint y: 51, endPoint x: 304, endPoint y: 51, distance: 4.2
click at [308, 51] on span "close" at bounding box center [308, 51] width 7 height 7
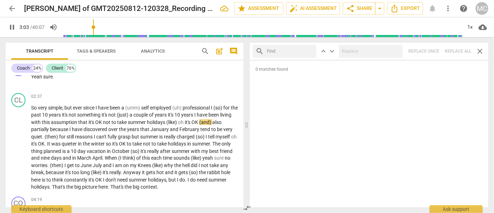
click at [297, 50] on input "text" at bounding box center [290, 51] width 47 height 11
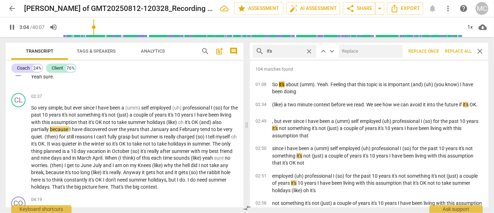
click at [352, 47] on input "text" at bounding box center [369, 51] width 61 height 11
click at [452, 52] on span "Replace all" at bounding box center [458, 51] width 27 height 6
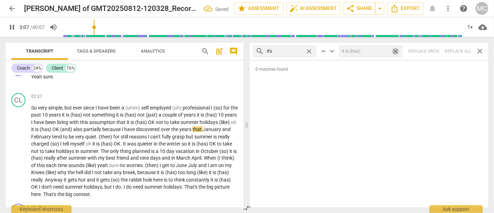
click at [397, 51] on span "close" at bounding box center [395, 51] width 7 height 7
click at [309, 49] on span "close" at bounding box center [308, 51] width 7 height 7
click at [292, 51] on input "text" at bounding box center [285, 51] width 36 height 11
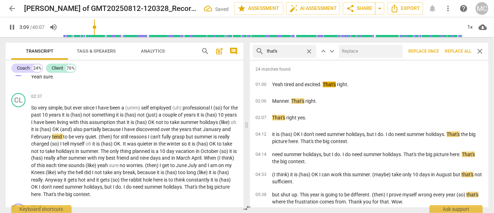
click at [358, 51] on input "text" at bounding box center [369, 51] width 61 height 11
click at [462, 50] on span "Replace all" at bounding box center [458, 51] width 27 height 6
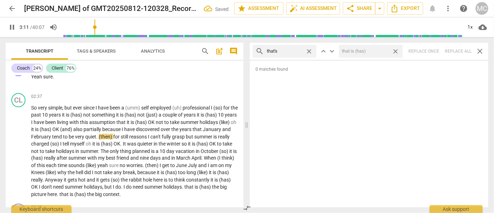
click at [396, 49] on span "close" at bounding box center [395, 51] width 7 height 7
click at [308, 50] on span "close" at bounding box center [308, 51] width 7 height 7
click at [293, 51] on input "text" at bounding box center [290, 51] width 47 height 11
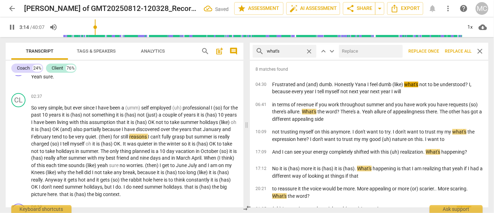
click at [362, 53] on input "text" at bounding box center [369, 51] width 61 height 11
click at [464, 50] on span "Replace all" at bounding box center [458, 51] width 27 height 6
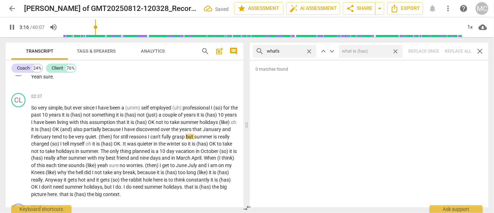
drag, startPoint x: 395, startPoint y: 50, endPoint x: 346, endPoint y: 51, distance: 48.8
click at [395, 50] on span "close" at bounding box center [395, 51] width 7 height 7
click at [309, 51] on span "close" at bounding box center [308, 51] width 7 height 7
click at [298, 50] on input "text" at bounding box center [290, 51] width 47 height 11
click at [455, 50] on div "search where's close keyboard_arrow_up keyboard_arrow_down Replace once Replace…" at bounding box center [369, 51] width 238 height 17
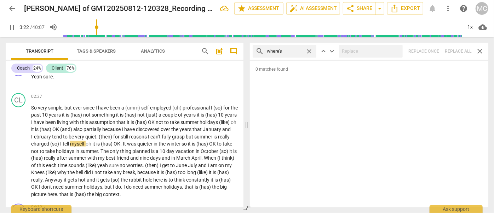
click at [309, 50] on span "close" at bounding box center [308, 51] width 7 height 7
click at [292, 52] on input "text" at bounding box center [290, 51] width 47 height 11
click at [459, 51] on div "search who's close keyboard_arrow_up keyboard_arrow_down Replace once Replace a…" at bounding box center [369, 51] width 238 height 17
click at [310, 49] on span "close" at bounding box center [308, 51] width 7 height 7
click at [293, 50] on input "text" at bounding box center [290, 51] width 47 height 11
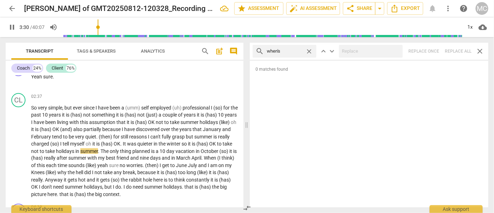
click at [454, 53] on div "search when's close keyboard_arrow_up keyboard_arrow_down Replace once Replace …" at bounding box center [369, 51] width 238 height 17
click at [309, 49] on span "close" at bounding box center [308, 51] width 7 height 7
click at [292, 50] on input "text" at bounding box center [290, 51] width 47 height 11
click at [455, 49] on div "search how's close keyboard_arrow_up keyboard_arrow_down Replace once Replace a…" at bounding box center [369, 51] width 238 height 17
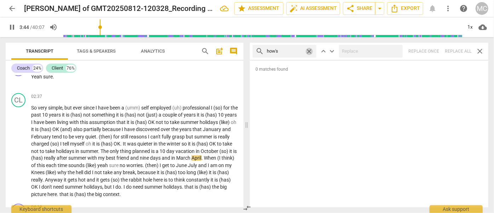
click at [311, 51] on span "close" at bounding box center [308, 51] width 7 height 7
click at [297, 51] on input "text" at bounding box center [290, 51] width 47 height 11
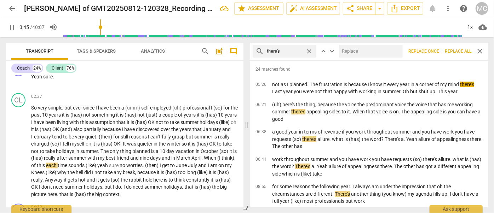
click at [371, 51] on input "text" at bounding box center [369, 51] width 61 height 11
drag, startPoint x: 454, startPoint y: 48, endPoint x: 427, endPoint y: 59, distance: 28.7
click at [454, 49] on span "Replace all" at bounding box center [458, 51] width 27 height 6
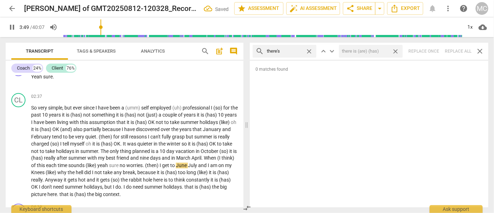
click at [398, 51] on span "close" at bounding box center [395, 51] width 7 height 7
click at [311, 51] on span "close" at bounding box center [308, 51] width 7 height 7
click at [293, 52] on input "text" at bounding box center [290, 51] width 47 height 11
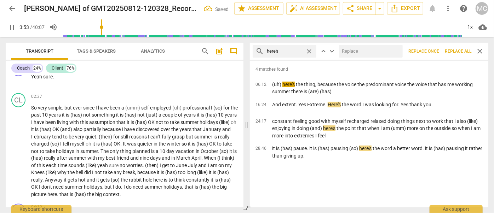
drag, startPoint x: 371, startPoint y: 55, endPoint x: 365, endPoint y: 52, distance: 7.0
click at [370, 54] on input "text" at bounding box center [369, 51] width 61 height 11
click at [455, 51] on span "Replace all" at bounding box center [458, 51] width 27 height 6
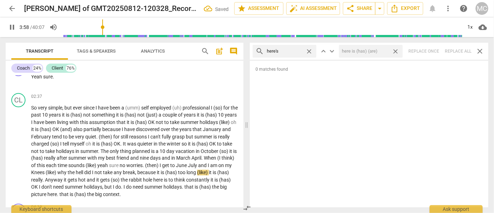
drag, startPoint x: 395, startPoint y: 50, endPoint x: 380, endPoint y: 48, distance: 15.7
click at [395, 50] on span "close" at bounding box center [395, 51] width 7 height 7
click at [307, 50] on span "close" at bounding box center [308, 51] width 7 height 7
click at [284, 51] on input "text" at bounding box center [290, 51] width 47 height 11
click at [454, 50] on div "search I'd close keyboard_arrow_up keyboard_arrow_down Replace once Replace all…" at bounding box center [369, 51] width 238 height 17
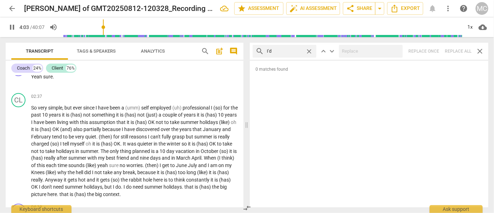
click at [310, 51] on span "close" at bounding box center [308, 51] width 7 height 7
click at [292, 52] on input "text" at bounding box center [290, 51] width 47 height 11
click at [455, 49] on div "search you'd close keyboard_arrow_up keyboard_arrow_down Replace once Replace a…" at bounding box center [369, 51] width 238 height 17
click at [309, 51] on span "close" at bounding box center [308, 51] width 7 height 7
click at [284, 51] on input "text" at bounding box center [290, 51] width 47 height 11
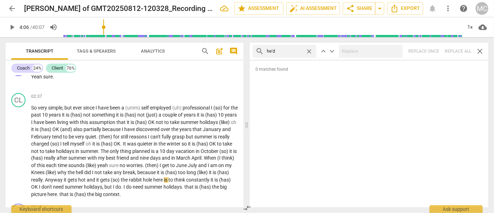
click at [455, 51] on div "search he'd close keyboard_arrow_up keyboard_arrow_down Replace once Replace al…" at bounding box center [369, 51] width 238 height 17
click at [309, 49] on span "close" at bounding box center [308, 51] width 7 height 7
click at [288, 51] on input "text" at bounding box center [290, 51] width 47 height 11
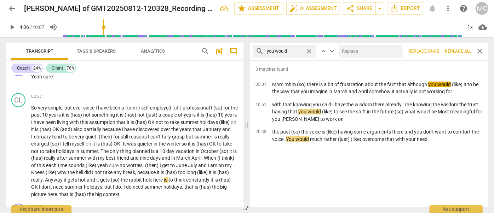
click at [352, 53] on input "text" at bounding box center [369, 51] width 61 height 11
click at [456, 50] on span "Replace all" at bounding box center [458, 51] width 27 height 6
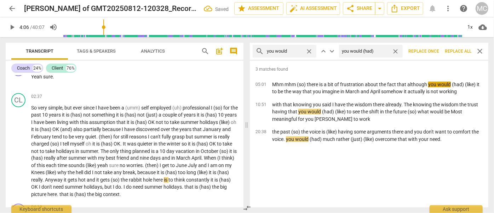
click at [394, 49] on span "close" at bounding box center [395, 51] width 7 height 7
click at [307, 50] on span "close" at bounding box center [308, 51] width 7 height 7
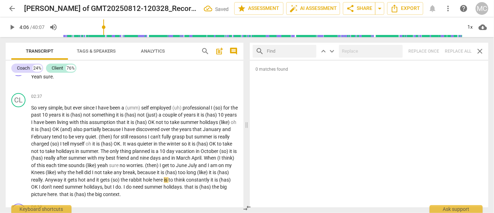
click at [291, 50] on input "text" at bounding box center [290, 51] width 47 height 11
click at [454, 47] on div "search she'd close keyboard_arrow_up keyboard_arrow_down Replace once Replace a…" at bounding box center [369, 51] width 238 height 17
click at [310, 51] on span "close" at bounding box center [308, 51] width 7 height 7
drag, startPoint x: 295, startPoint y: 52, endPoint x: 300, endPoint y: 52, distance: 4.6
click at [295, 52] on input "text" at bounding box center [290, 51] width 47 height 11
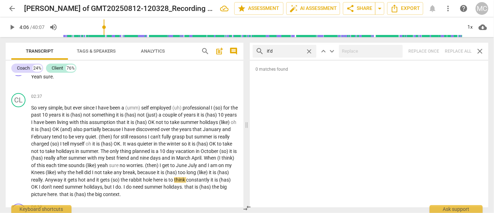
click at [459, 54] on div "search it'd close keyboard_arrow_up keyboard_arrow_down Replace once Replace al…" at bounding box center [369, 51] width 238 height 17
click at [309, 50] on span "close" at bounding box center [308, 51] width 7 height 7
click at [287, 50] on input "text" at bounding box center [290, 51] width 47 height 11
click at [456, 52] on div "search we'd close keyboard_arrow_up keyboard_arrow_down Replace once Replace al…" at bounding box center [369, 51] width 238 height 17
click at [309, 50] on span "close" at bounding box center [308, 51] width 7 height 7
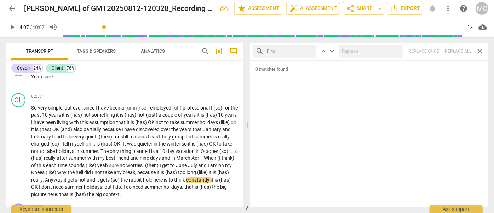
click at [289, 52] on input "text" at bounding box center [290, 51] width 47 height 11
click at [456, 52] on div "search they'd close keyboard_arrow_up keyboard_arrow_down Replace once Replace …" at bounding box center [369, 51] width 238 height 17
drag, startPoint x: 309, startPoint y: 51, endPoint x: 264, endPoint y: 41, distance: 46.3
click at [309, 51] on span "close" at bounding box center [308, 51] width 7 height 7
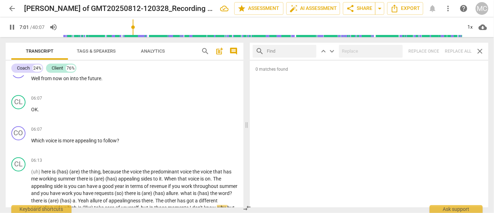
scroll to position [1174, 0]
